Goal: Task Accomplishment & Management: Manage account settings

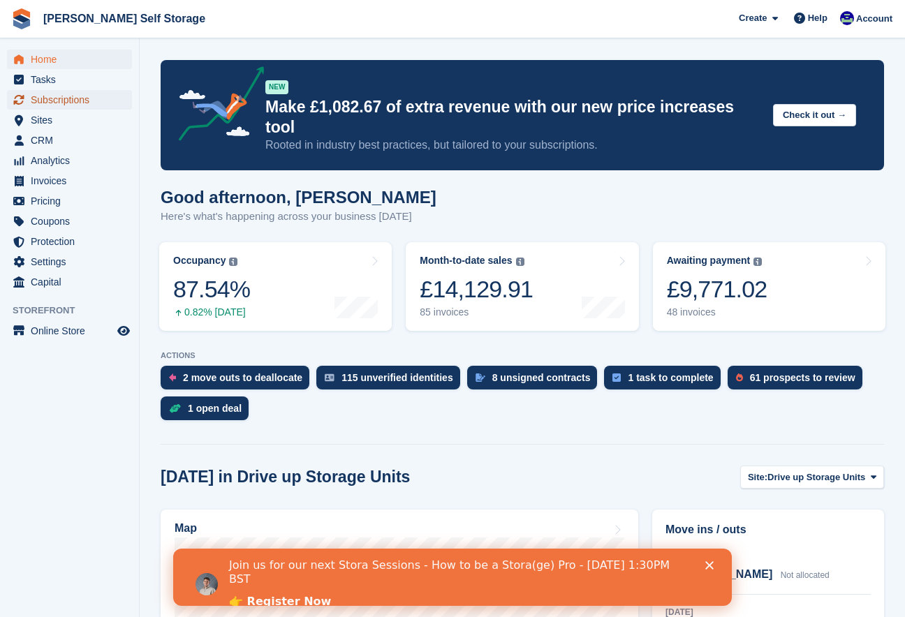
click at [64, 102] on span "Subscriptions" at bounding box center [73, 100] width 84 height 20
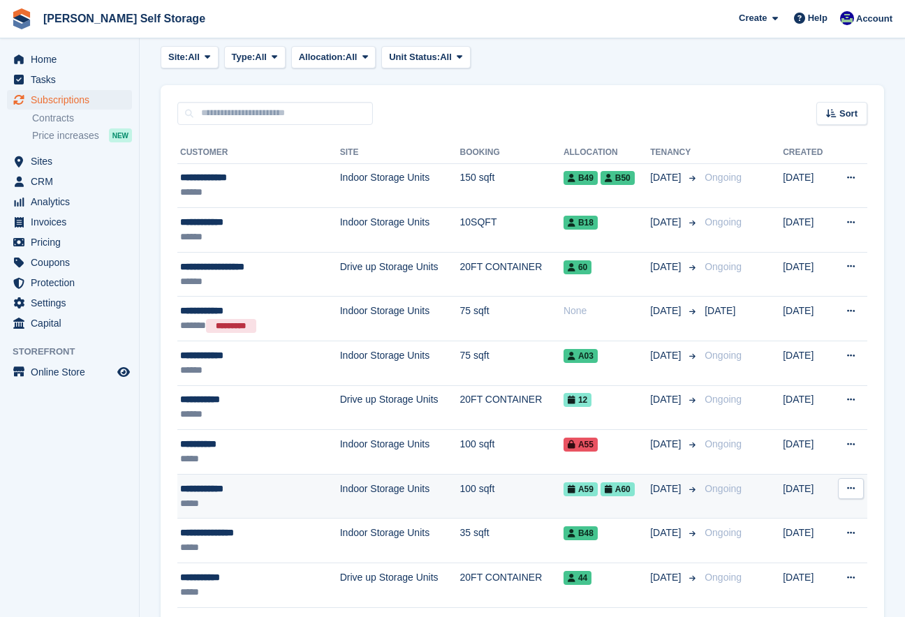
scroll to position [75, 0]
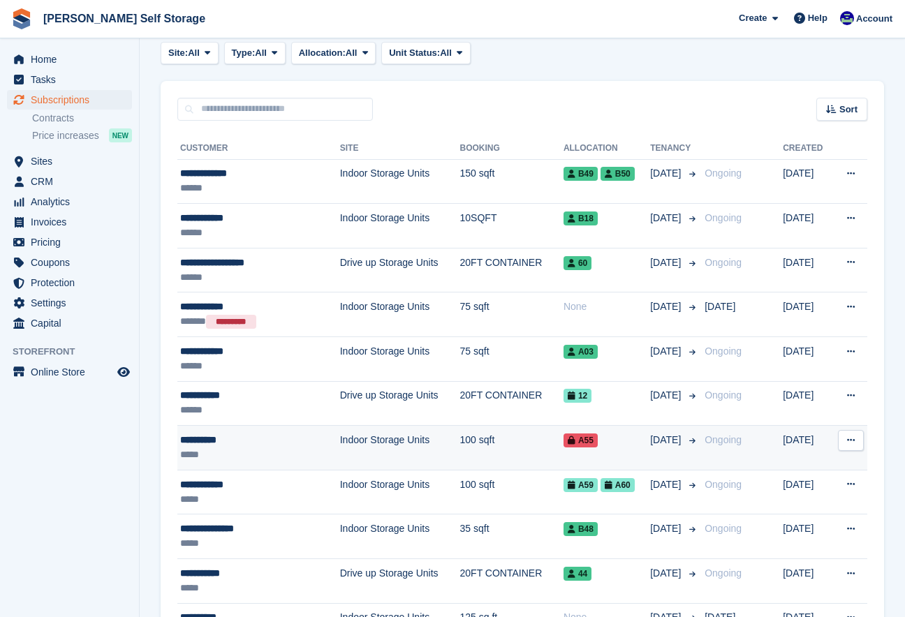
click at [207, 439] on div "**********" at bounding box center [245, 440] width 131 height 15
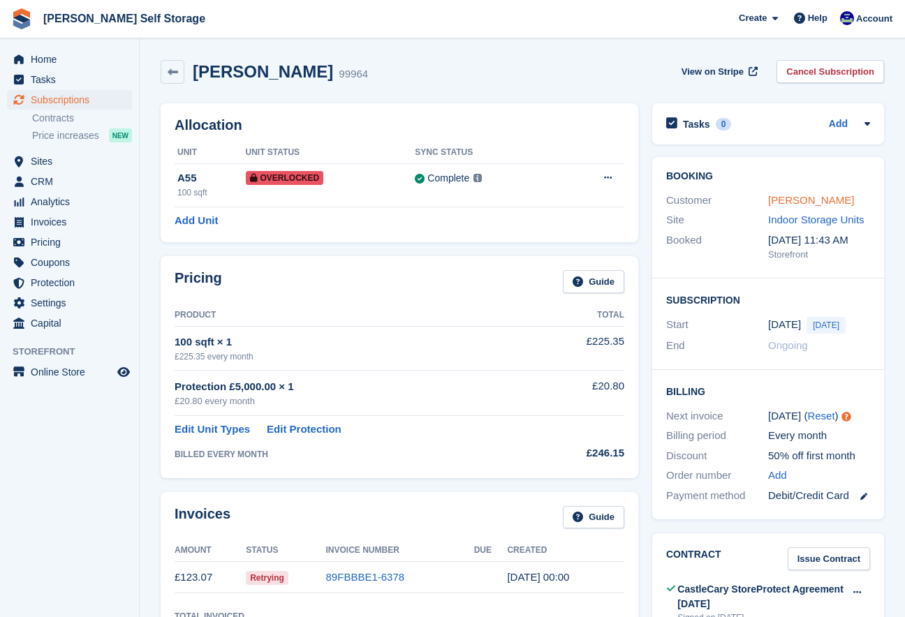
click at [782, 199] on link "[PERSON_NAME]" at bounding box center [811, 200] width 86 height 12
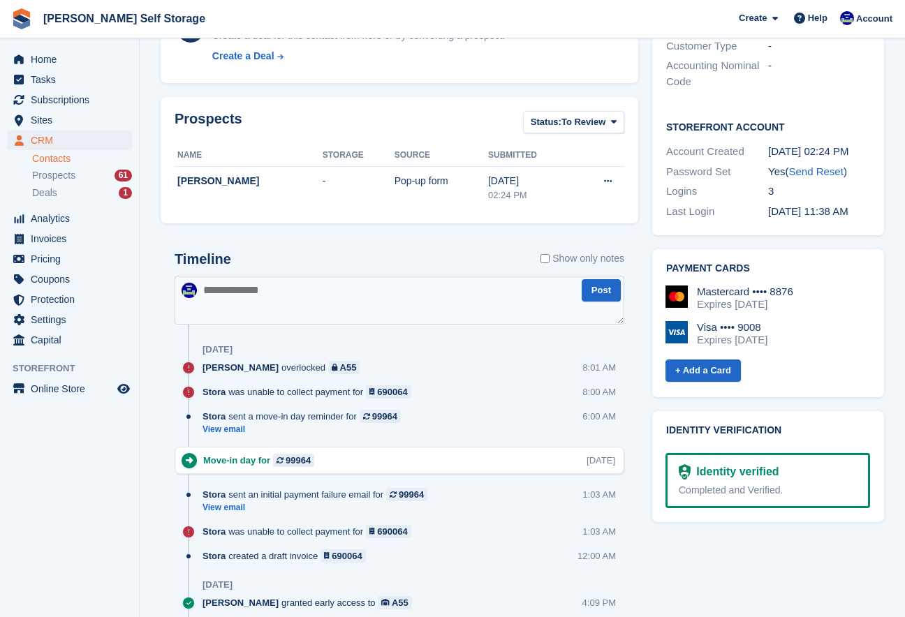
scroll to position [510, 0]
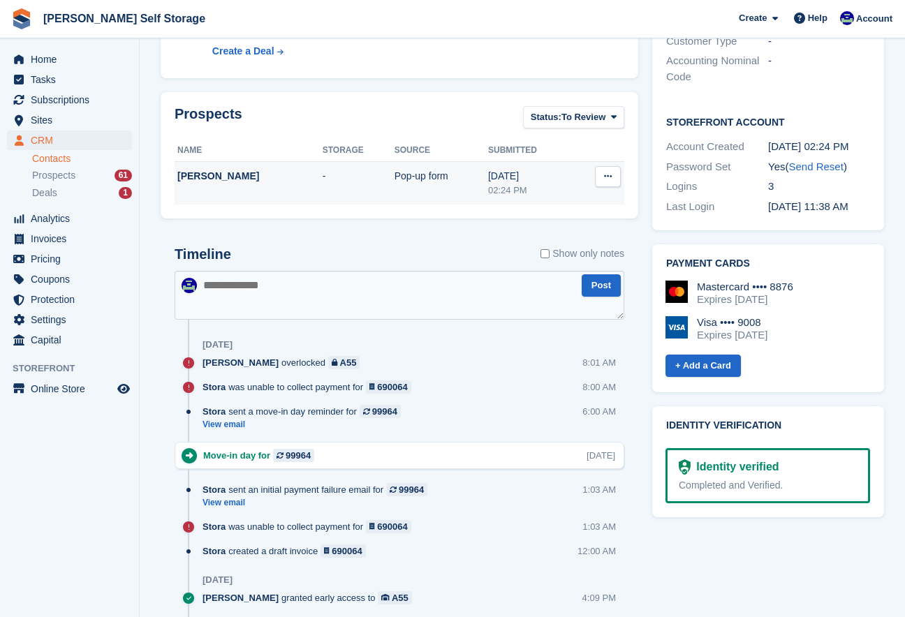
click at [209, 179] on div "[PERSON_NAME]" at bounding box center [249, 176] width 145 height 15
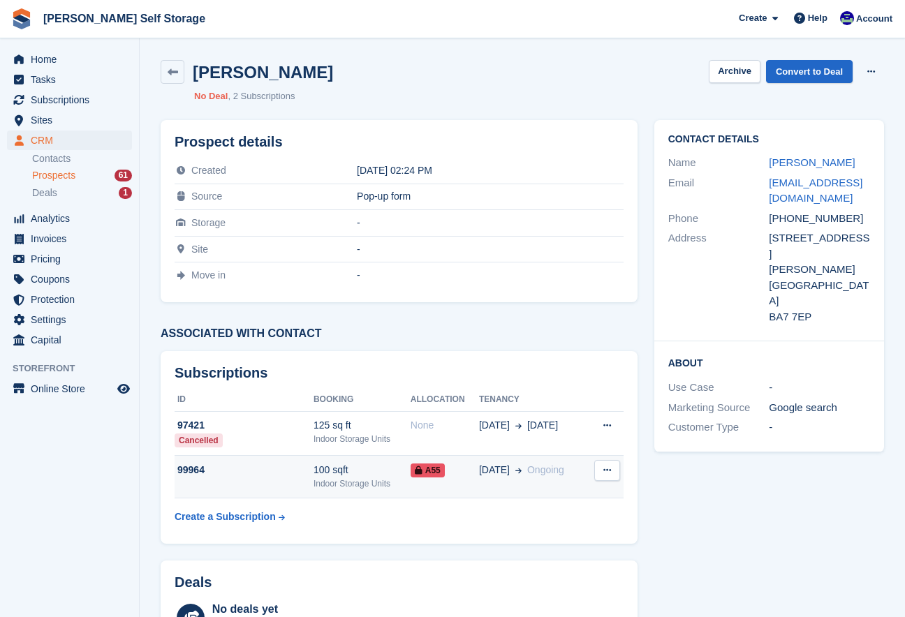
click at [450, 478] on td "A55" at bounding box center [445, 477] width 68 height 43
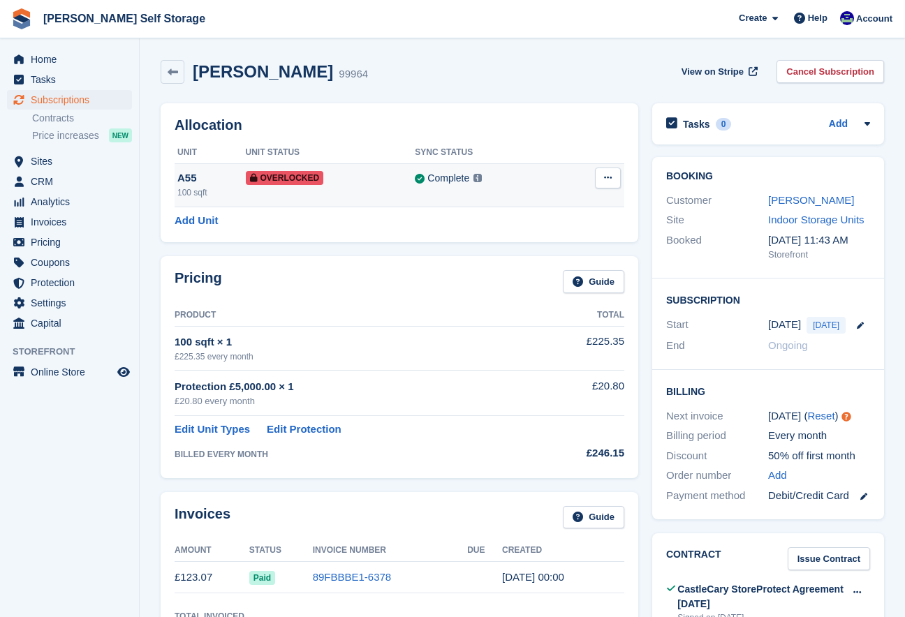
click at [595, 179] on button at bounding box center [608, 178] width 26 height 21
click at [577, 204] on p "Remove Overlock" at bounding box center [554, 205] width 122 height 18
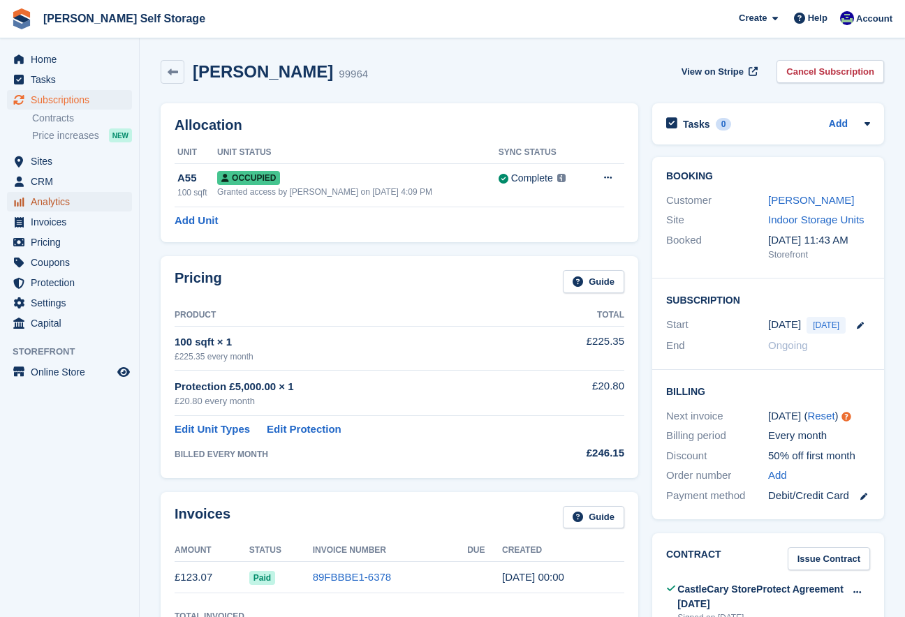
click at [52, 203] on span "Analytics" at bounding box center [73, 202] width 84 height 20
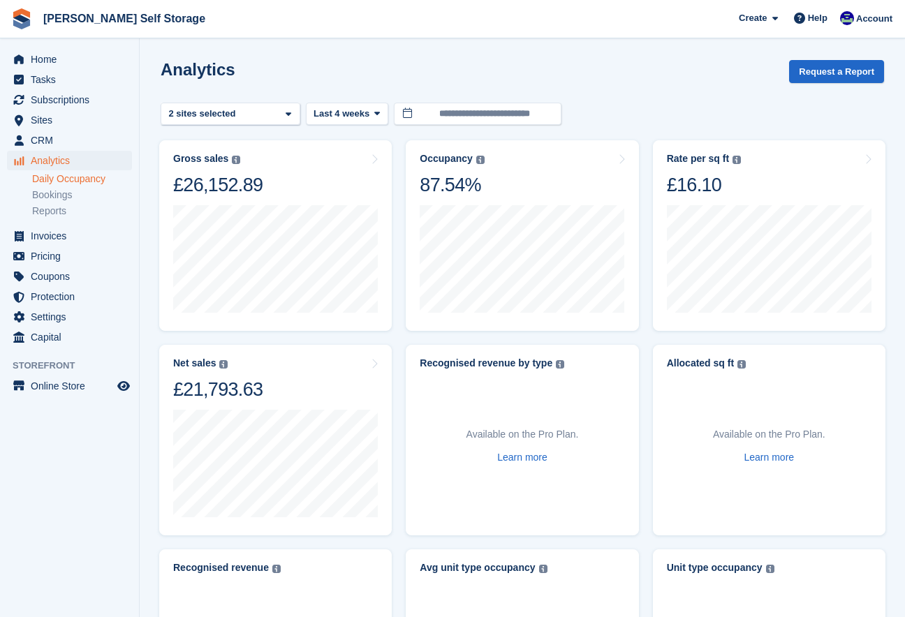
click at [54, 182] on link "Daily Occupancy" at bounding box center [82, 178] width 100 height 13
